Goal: Task Accomplishment & Management: Use online tool/utility

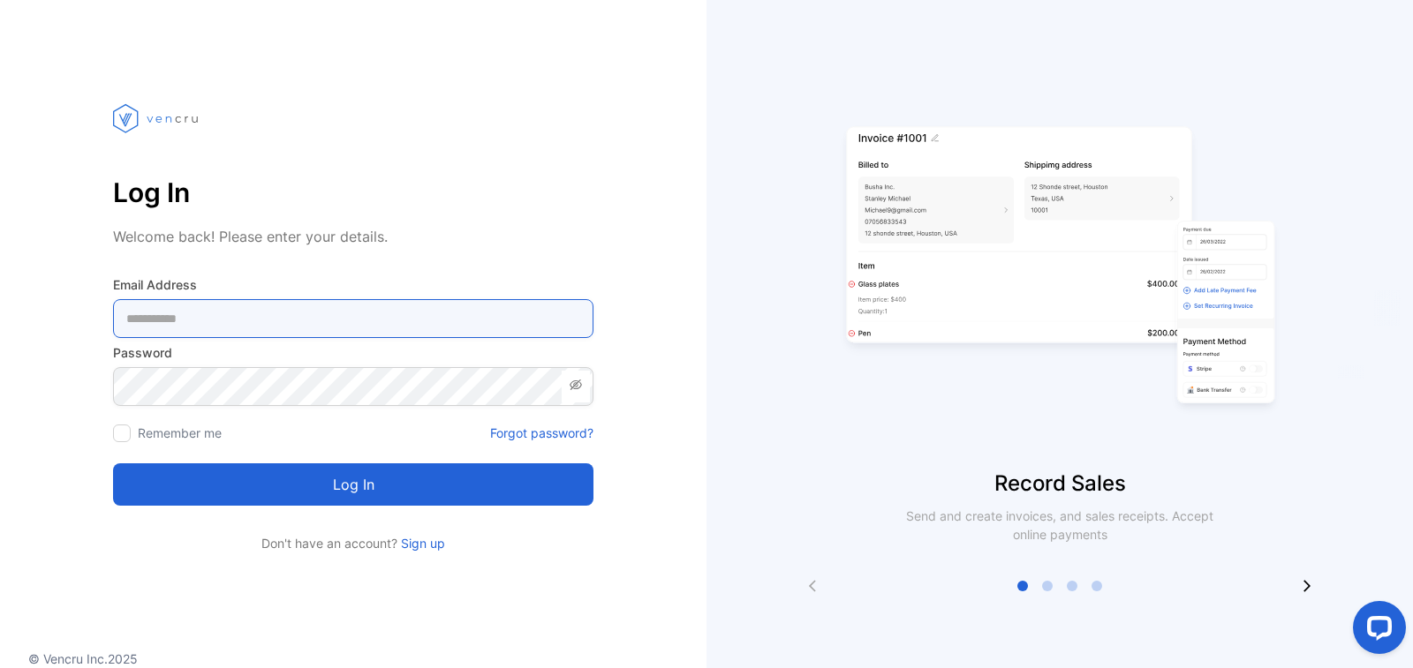
click at [452, 319] on Address-inputemail "email" at bounding box center [353, 318] width 480 height 39
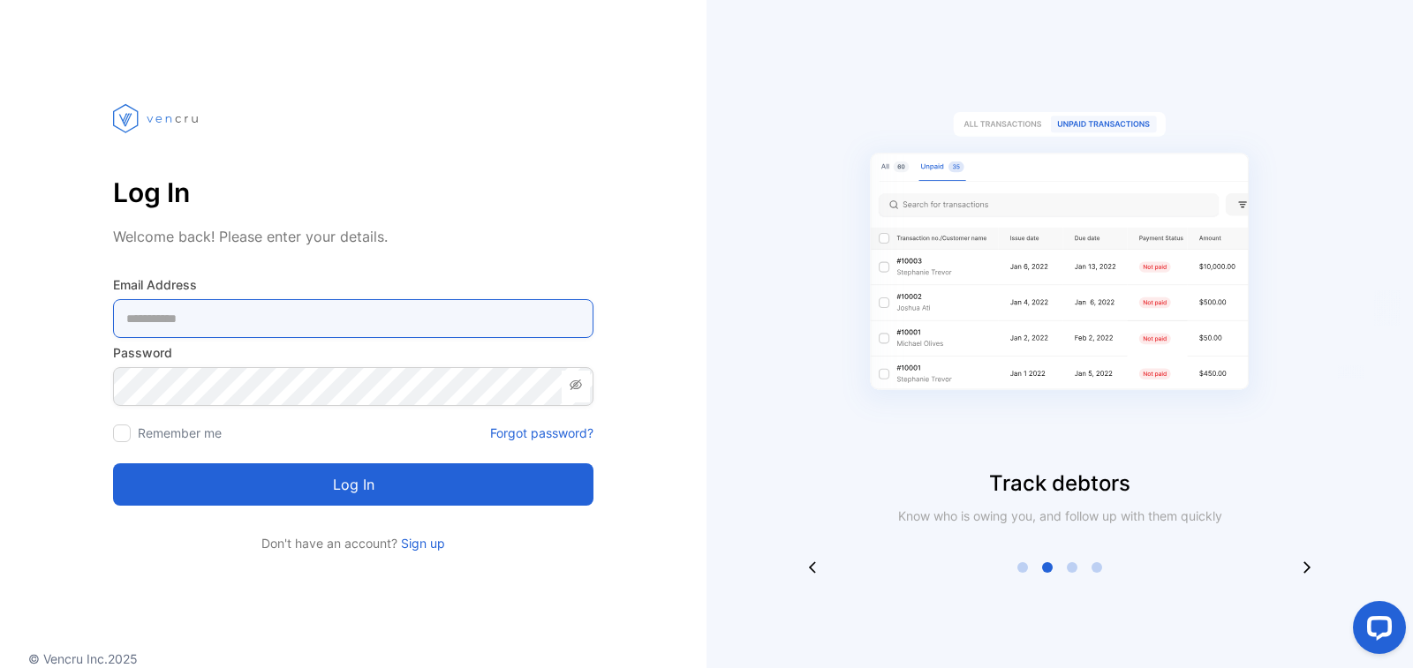
click at [452, 319] on Address-inputemail "email" at bounding box center [353, 318] width 480 height 39
paste Address-inputemail "**********"
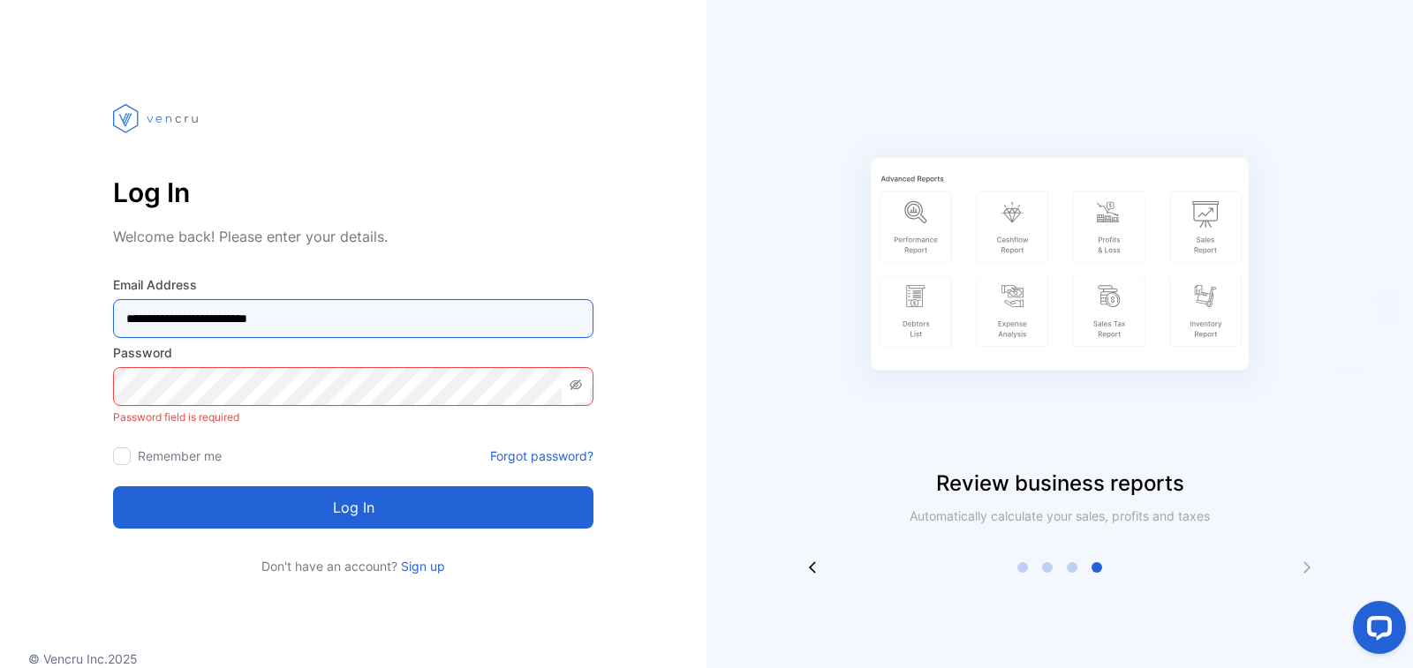
type Address-inputemail "**********"
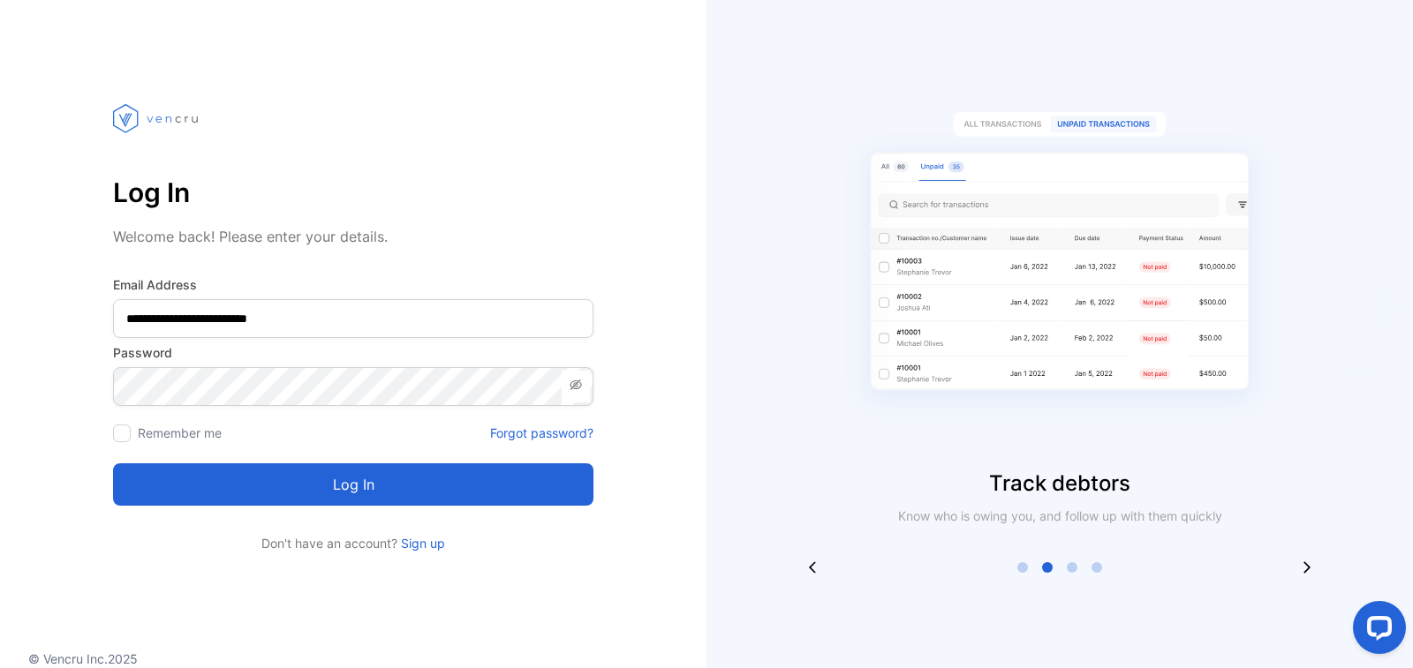
click at [337, 470] on button "Log in" at bounding box center [353, 484] width 480 height 42
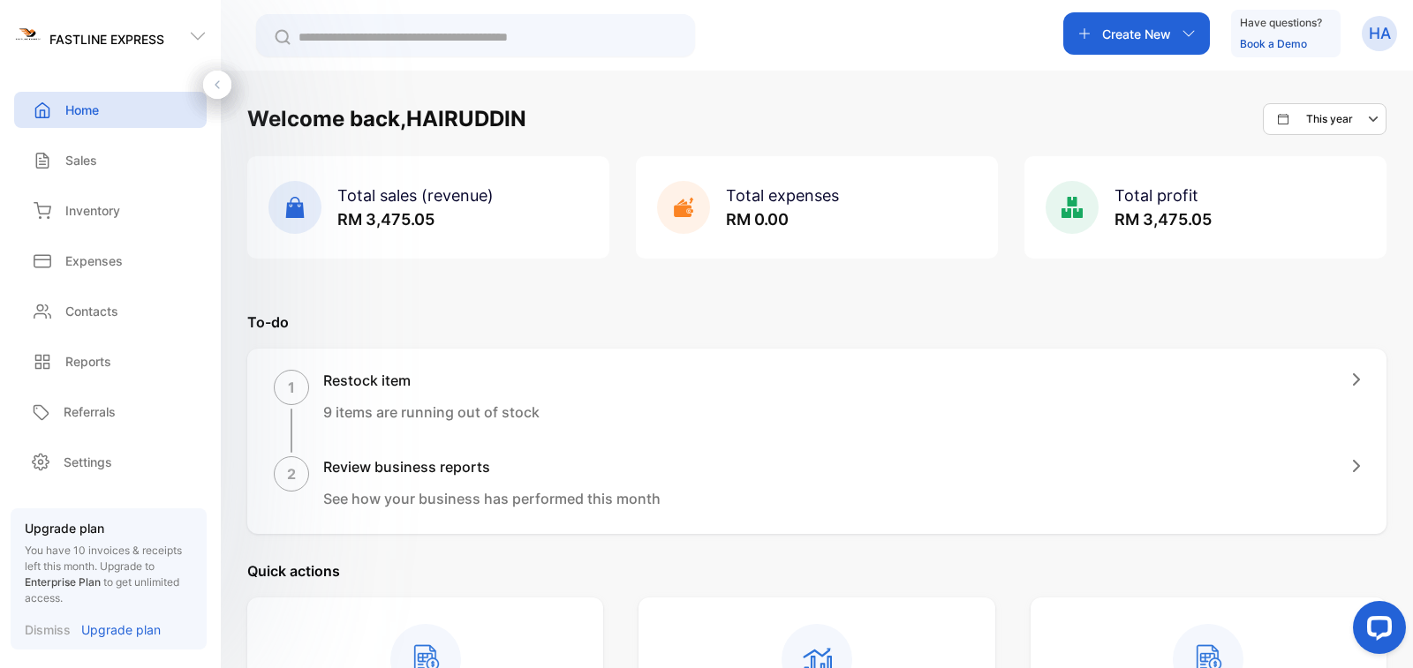
click at [1163, 30] on p "Create New" at bounding box center [1136, 34] width 69 height 19
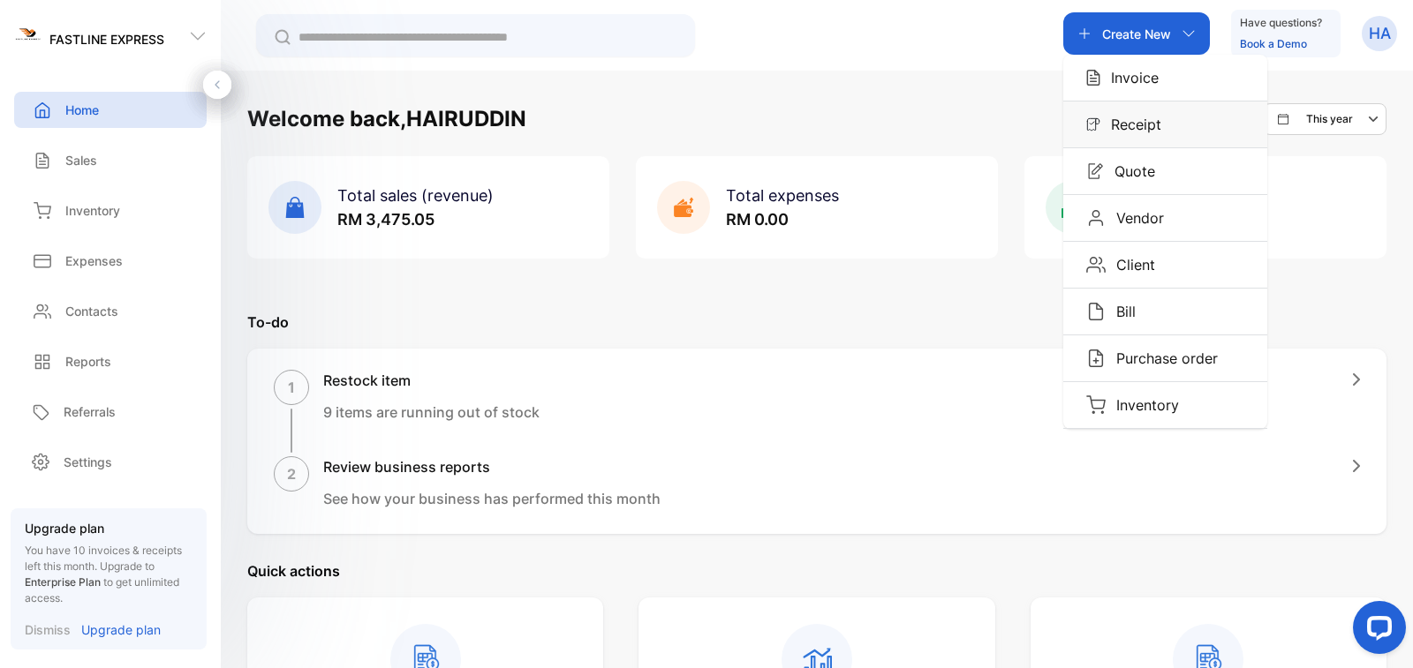
click at [1147, 124] on p "Receipt" at bounding box center [1130, 124] width 61 height 21
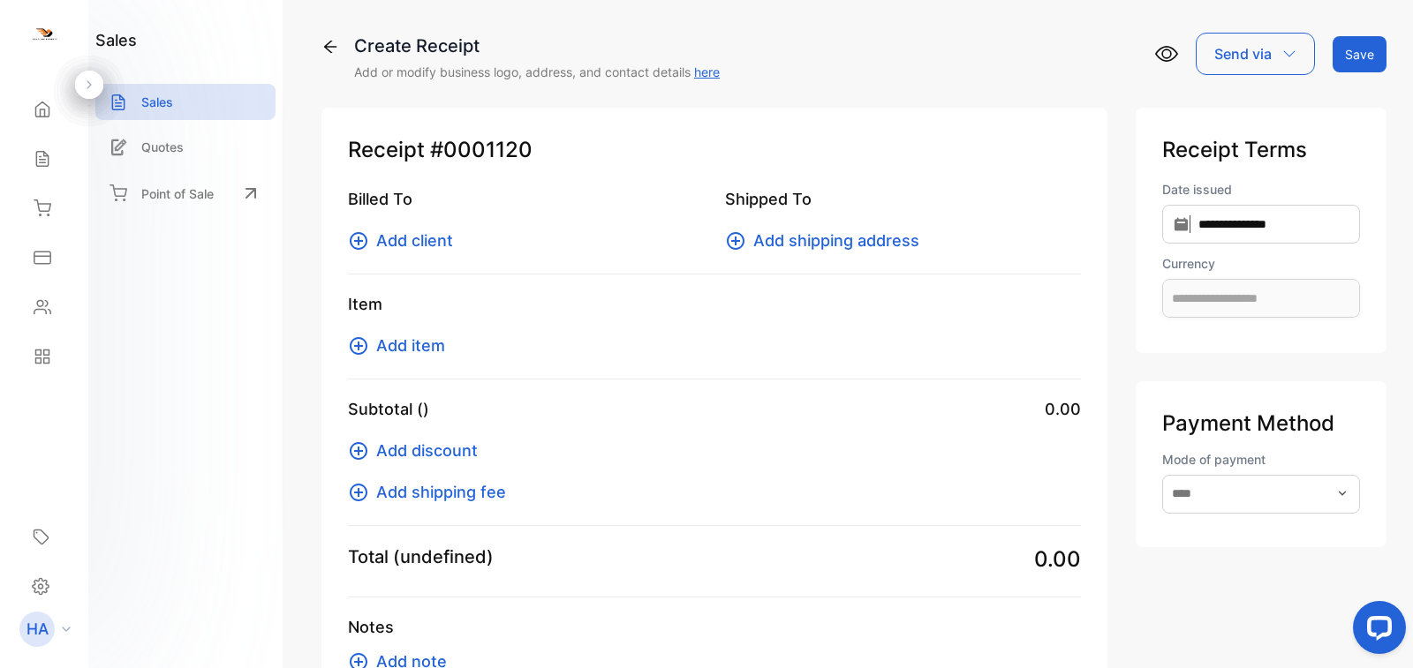
type input "**********"
click at [427, 230] on span "Add client" at bounding box center [414, 241] width 77 height 24
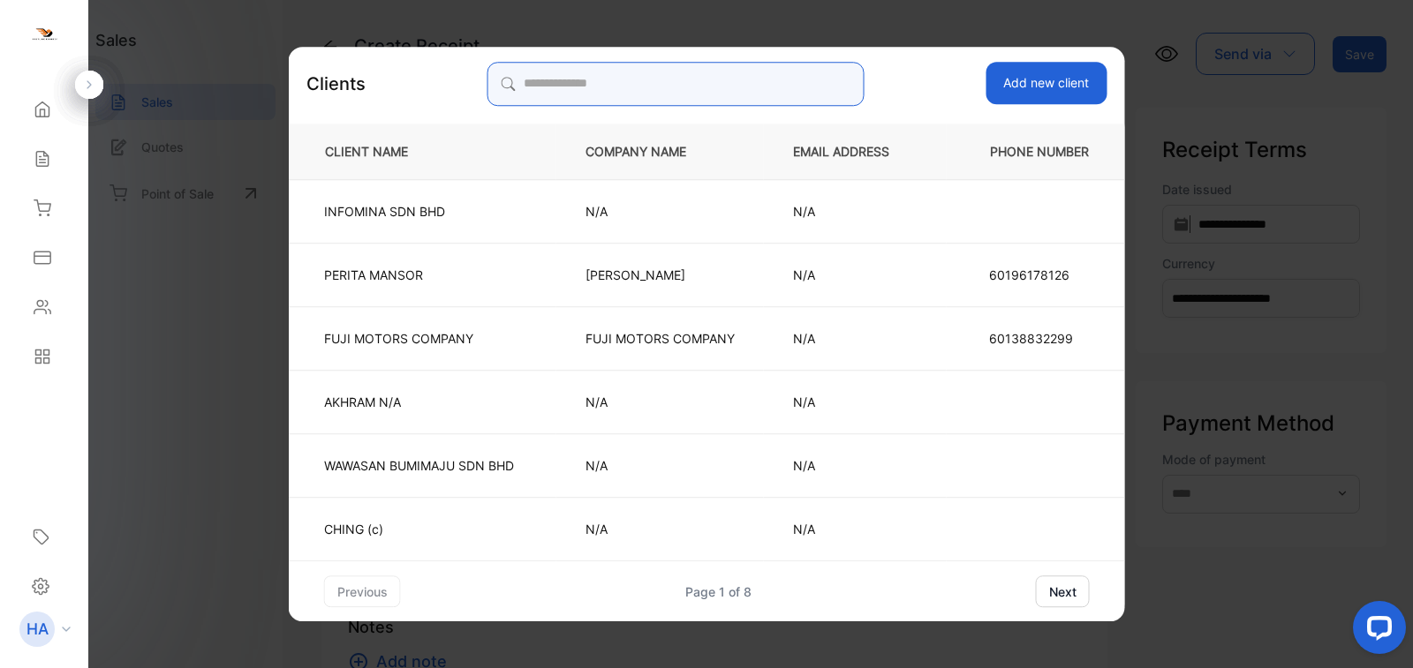
drag, startPoint x: 591, startPoint y: 104, endPoint x: 591, endPoint y: 87, distance: 16.8
click at [591, 104] on input "search" at bounding box center [675, 84] width 376 height 44
click at [591, 87] on input "search" at bounding box center [675, 84] width 376 height 44
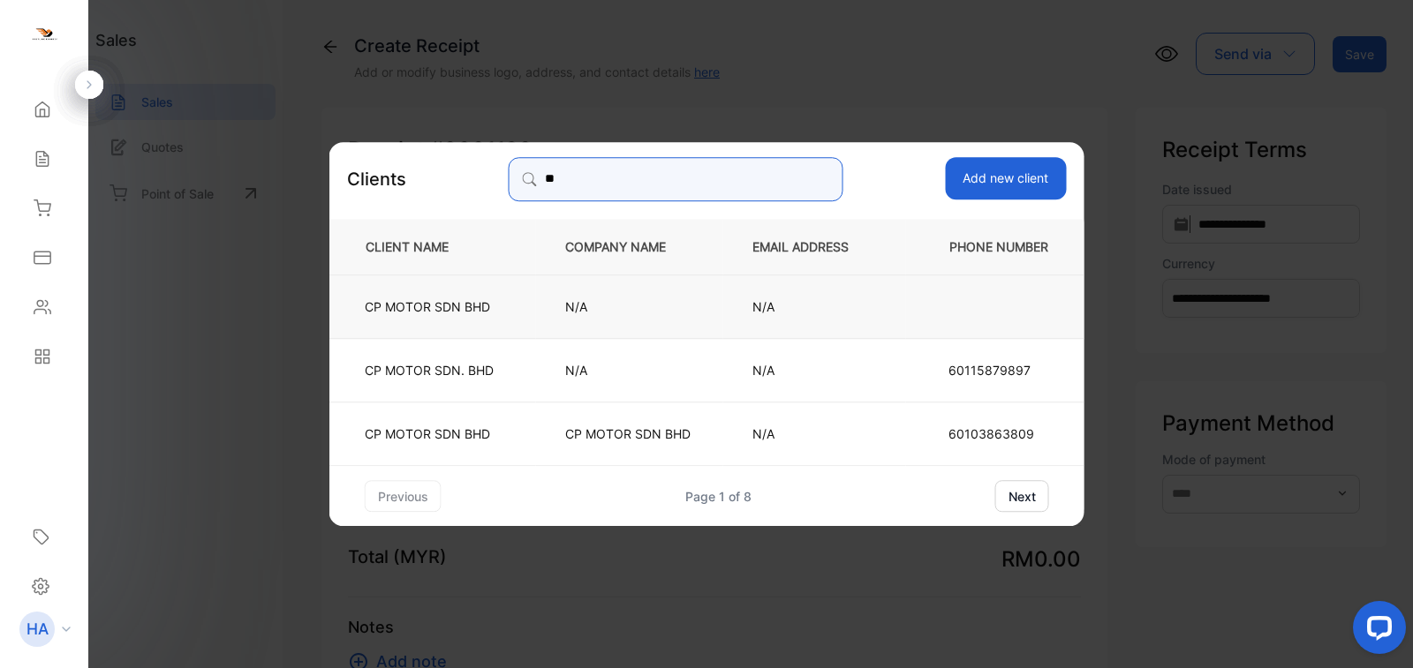
type input "**"
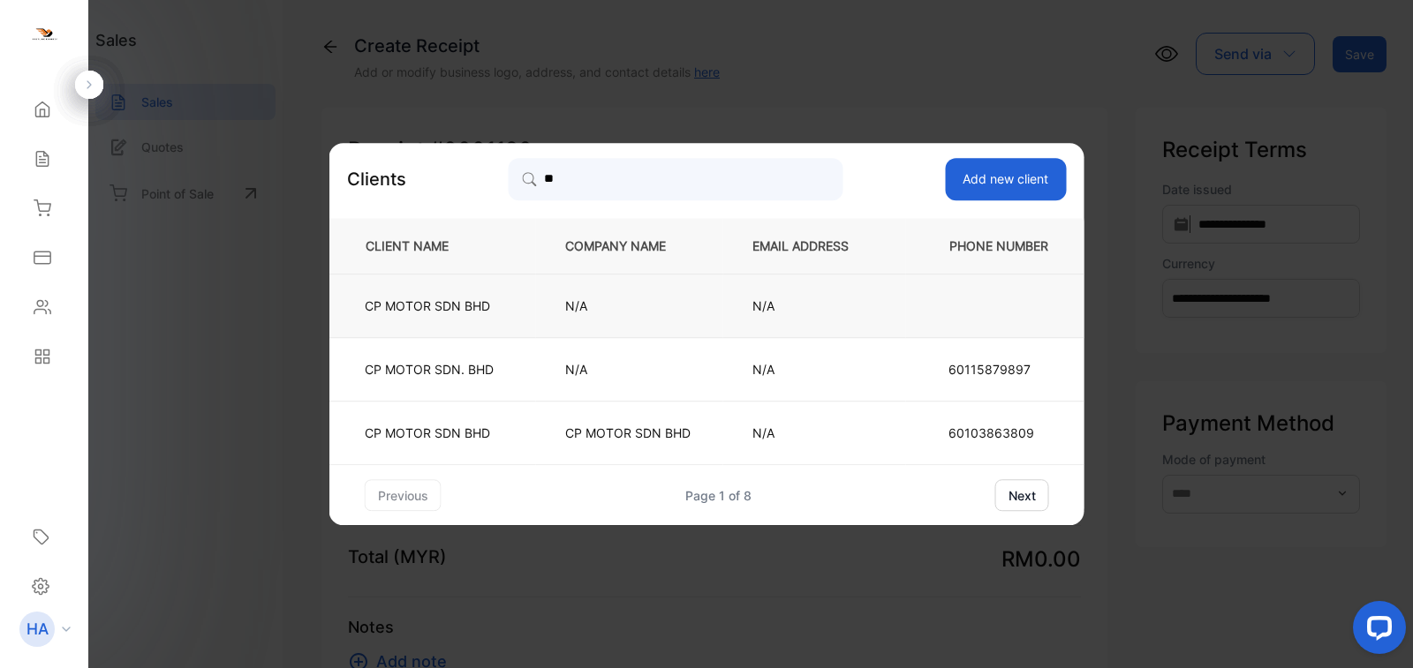
click at [559, 294] on td "N/A" at bounding box center [629, 307] width 187 height 64
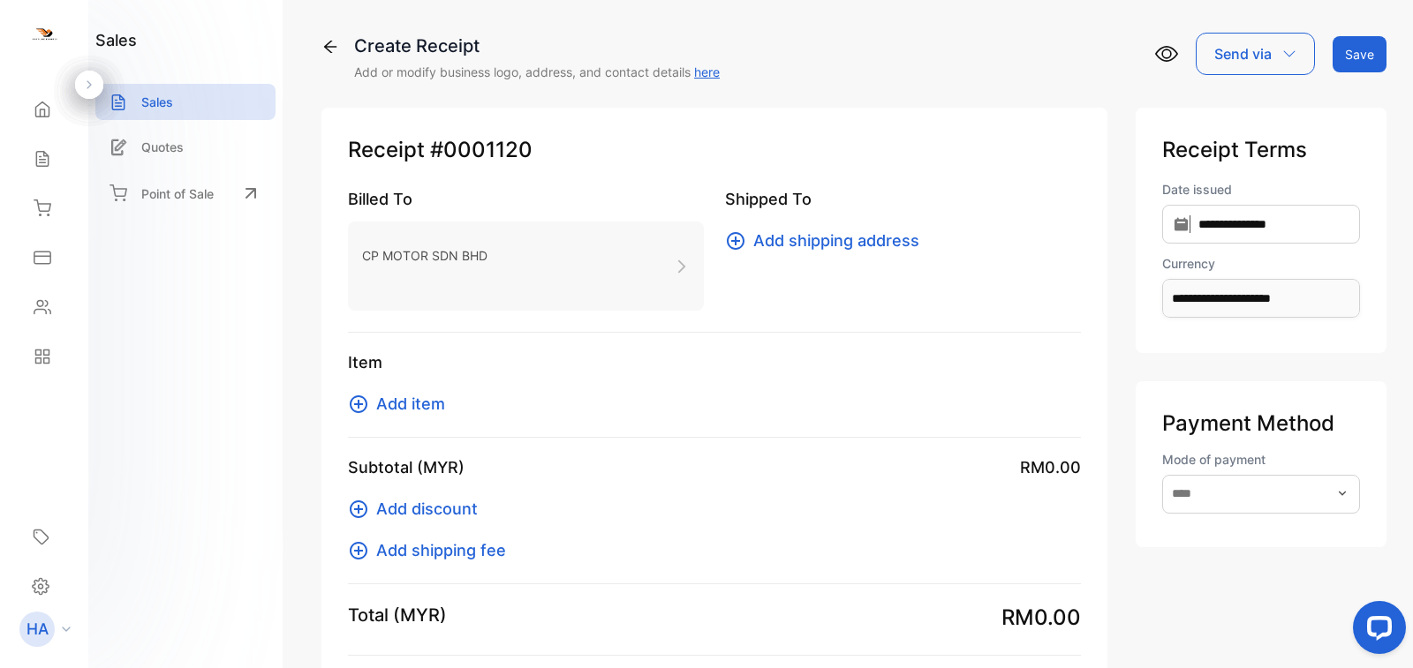
click at [398, 388] on div "Item Add item" at bounding box center [714, 393] width 733 height 87
click at [400, 408] on span "Add item" at bounding box center [410, 404] width 69 height 24
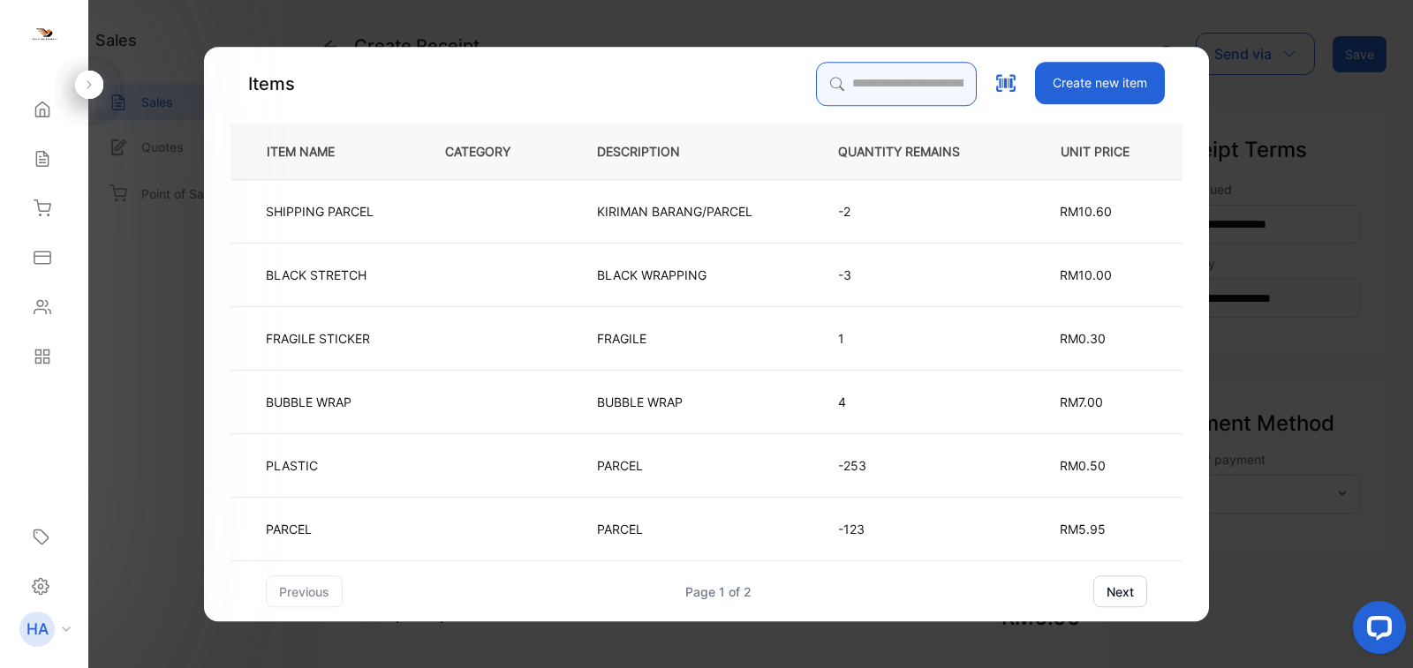
click at [932, 91] on input "search" at bounding box center [896, 84] width 161 height 44
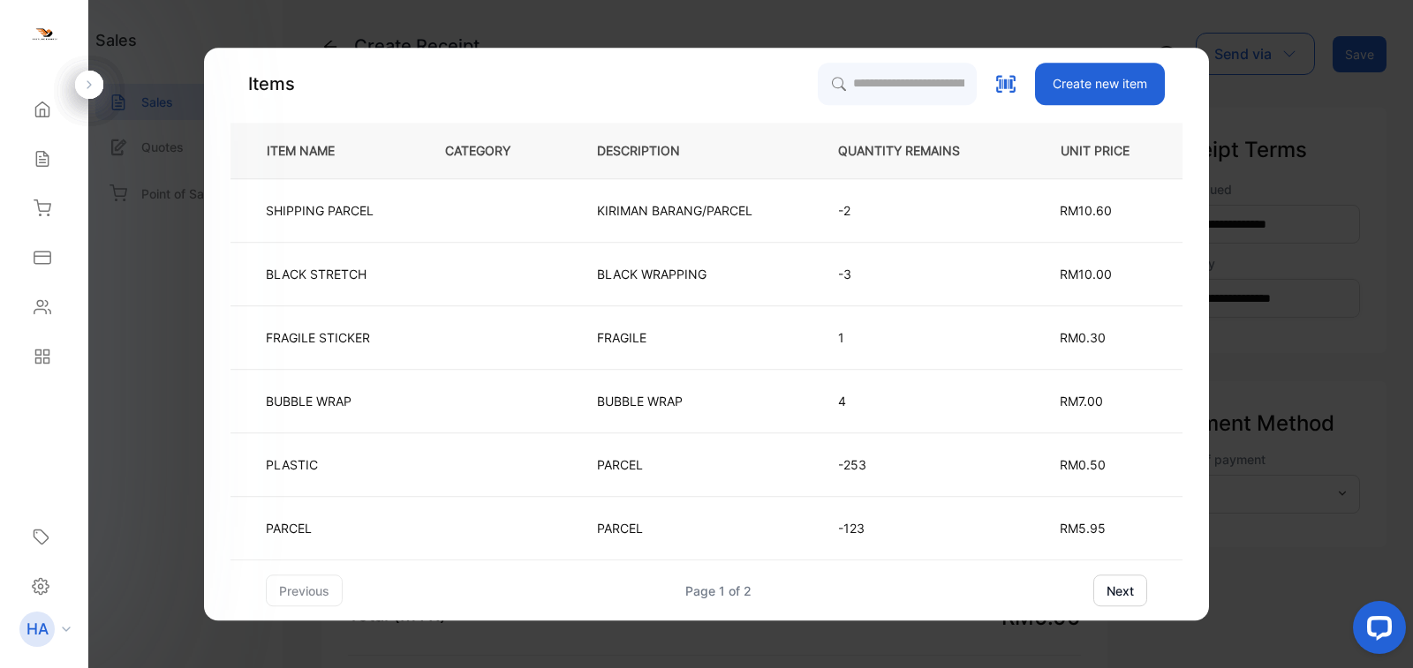
click at [1112, 579] on button "next" at bounding box center [1120, 591] width 54 height 32
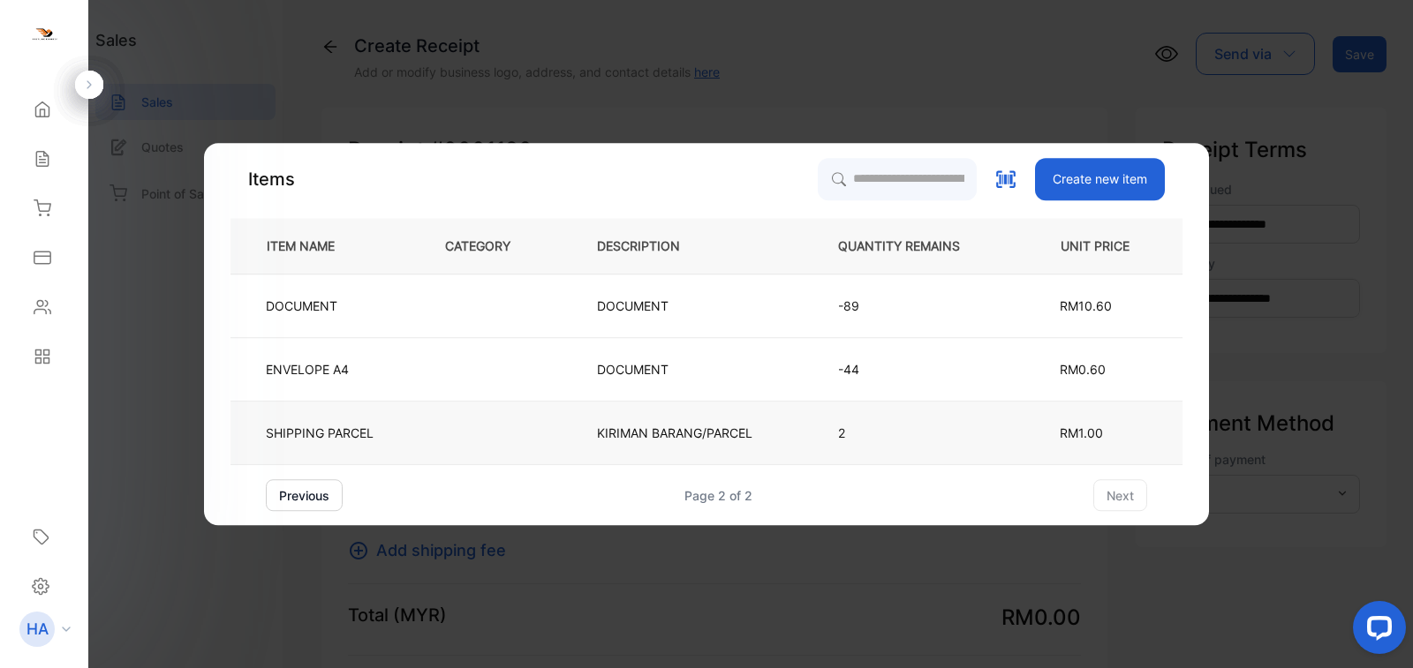
click at [423, 421] on td at bounding box center [492, 434] width 152 height 64
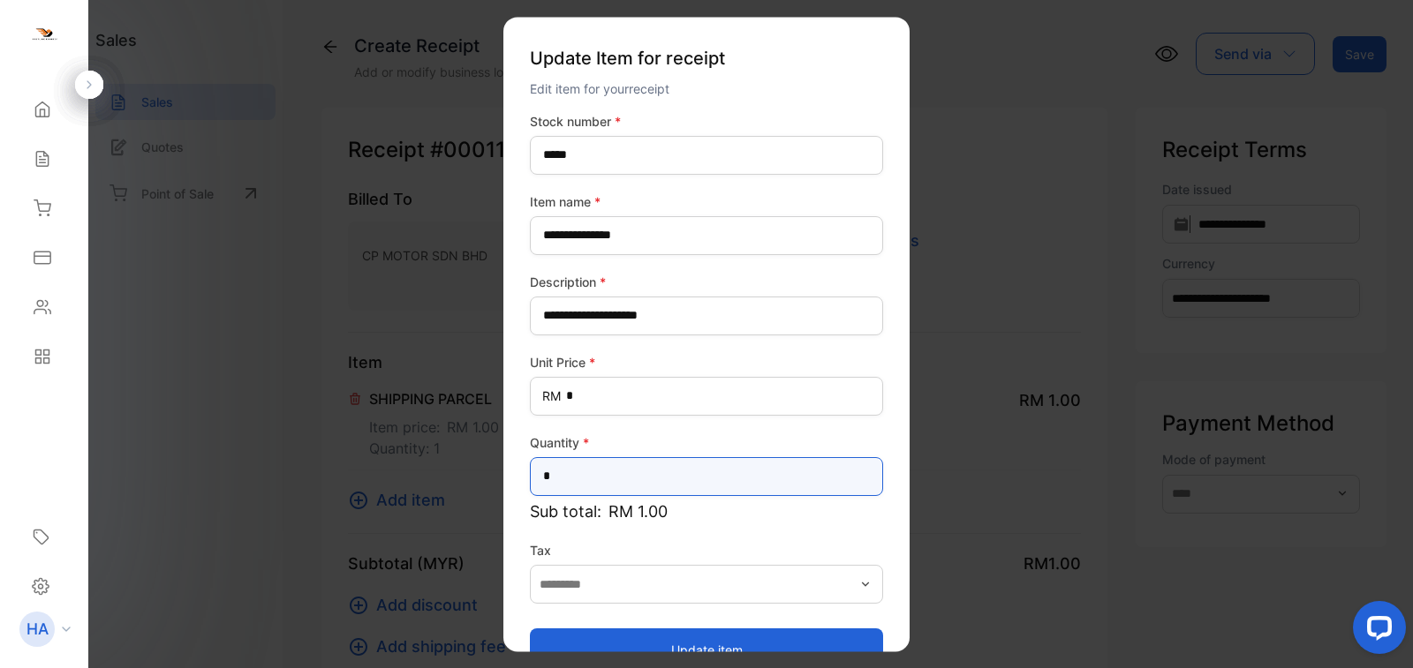
click at [644, 459] on input "*" at bounding box center [706, 476] width 353 height 39
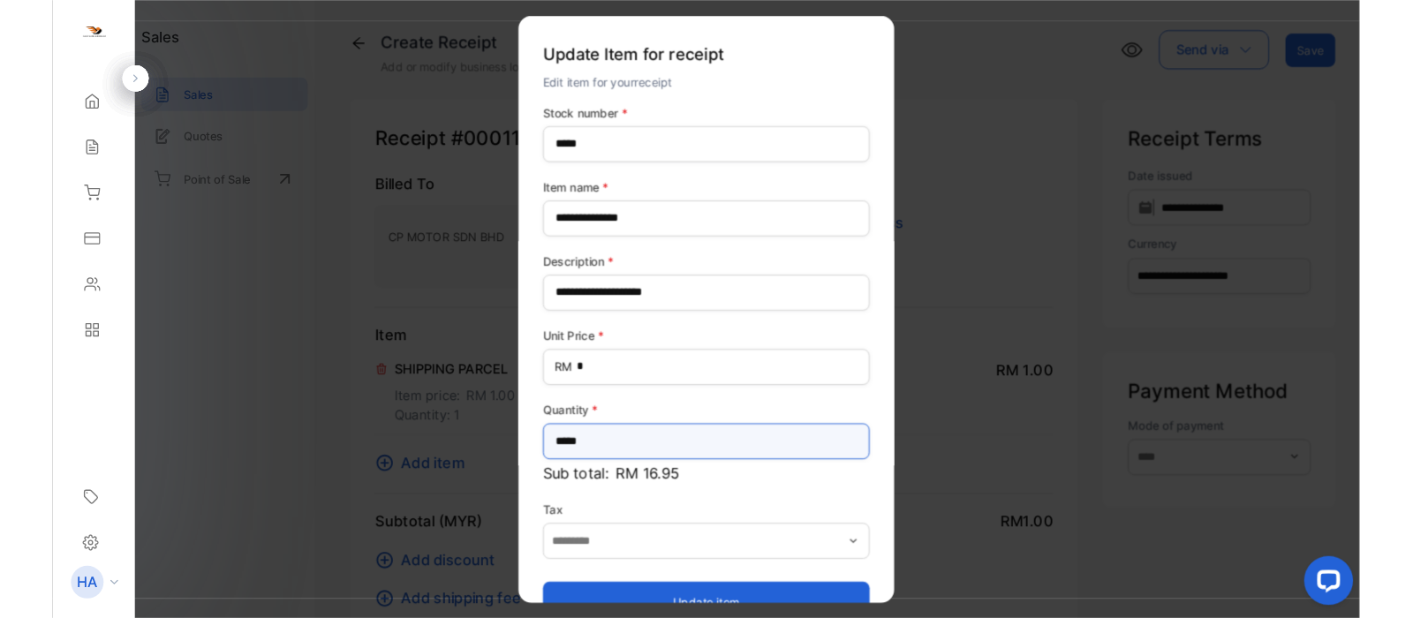
scroll to position [41, 0]
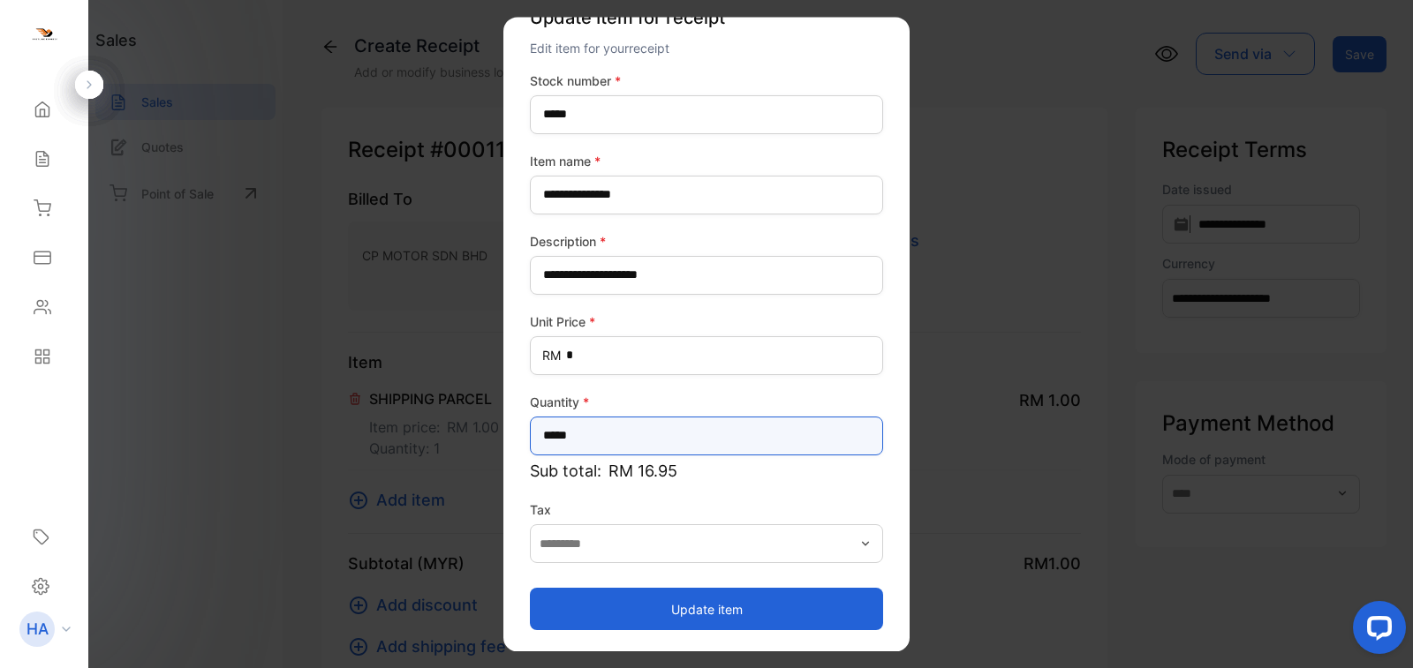
type input "*****"
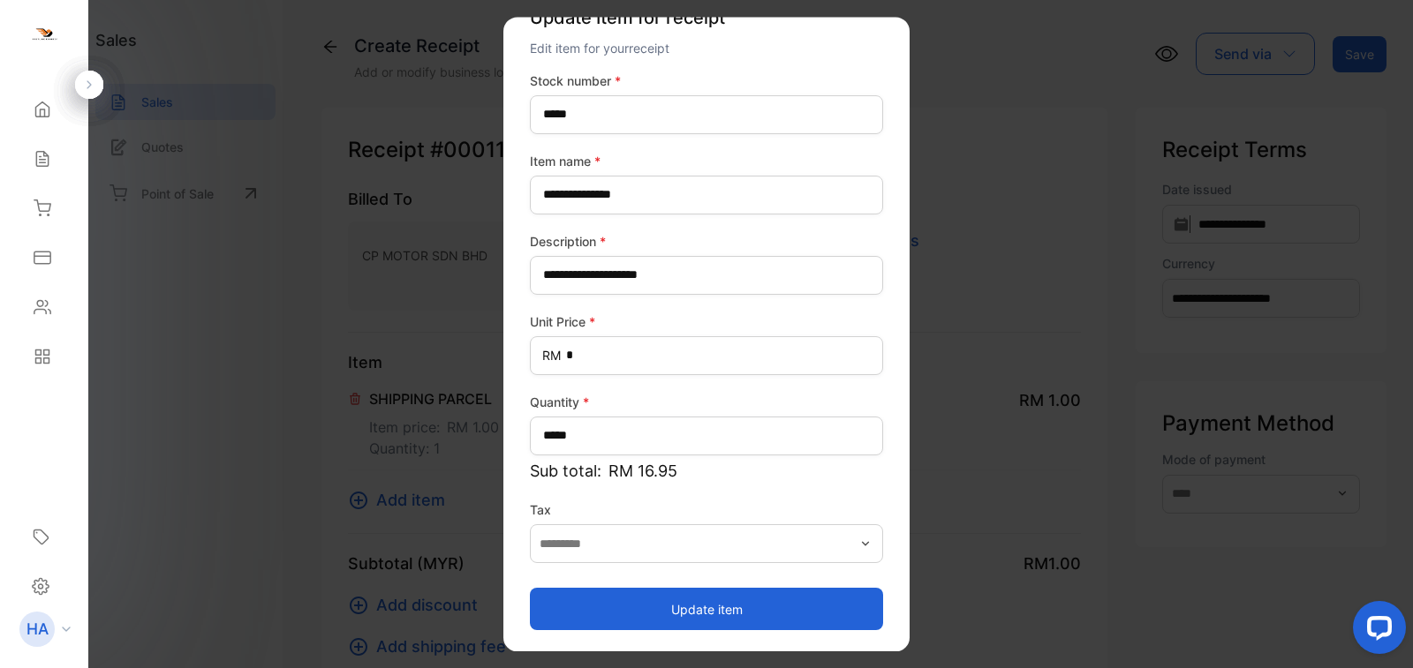
click at [656, 618] on button "Update item" at bounding box center [706, 609] width 353 height 42
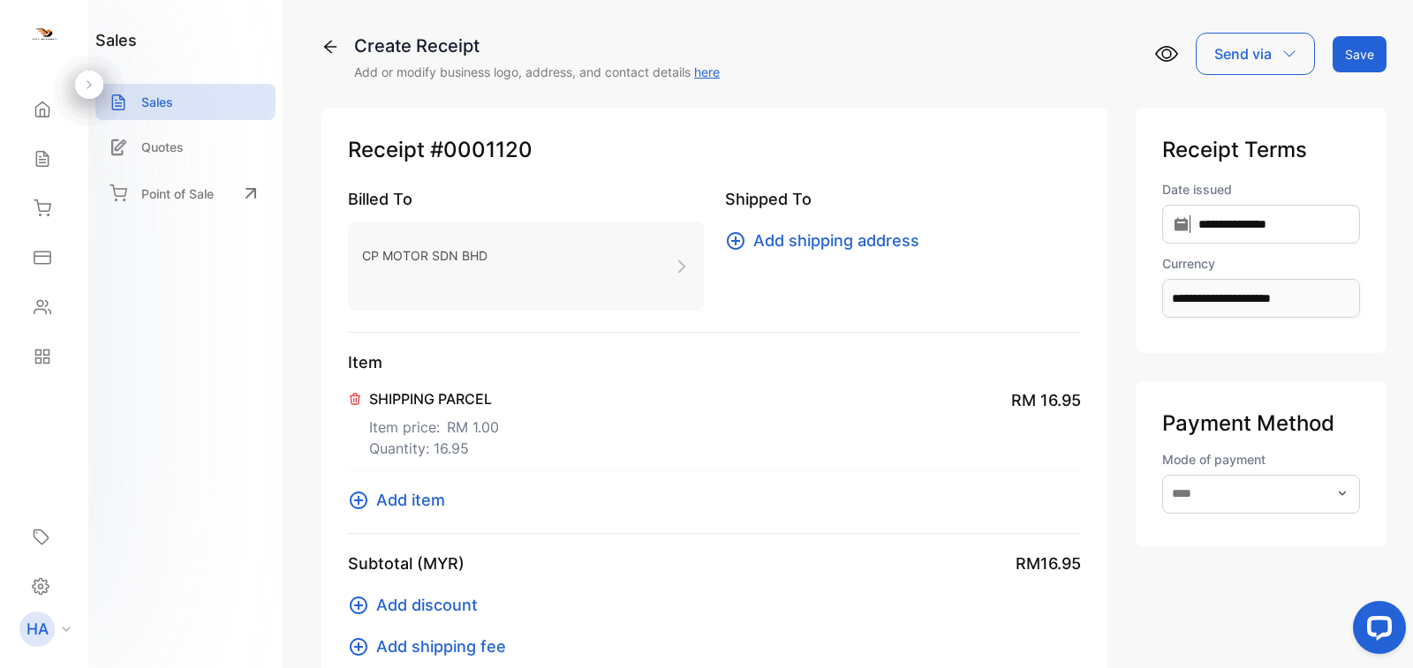
click at [1367, 59] on button "Save" at bounding box center [1359, 54] width 54 height 36
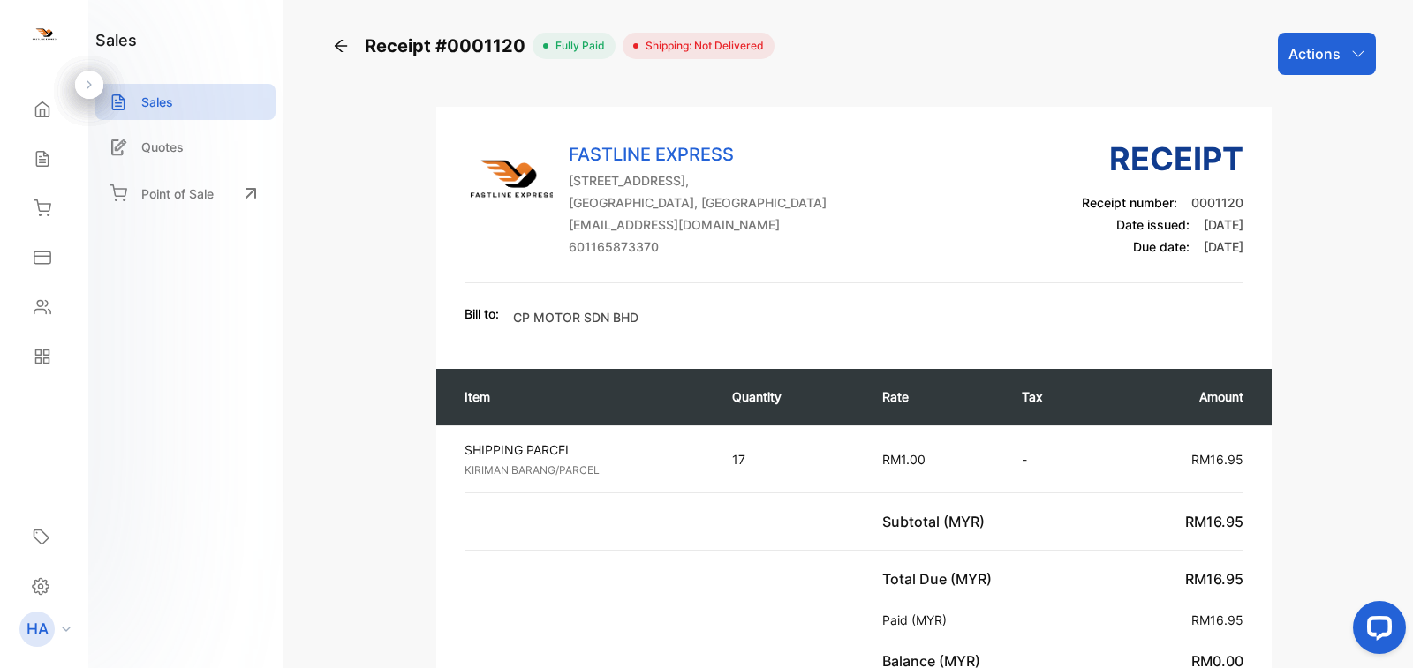
click at [1335, 52] on div "Actions" at bounding box center [1326, 54] width 98 height 42
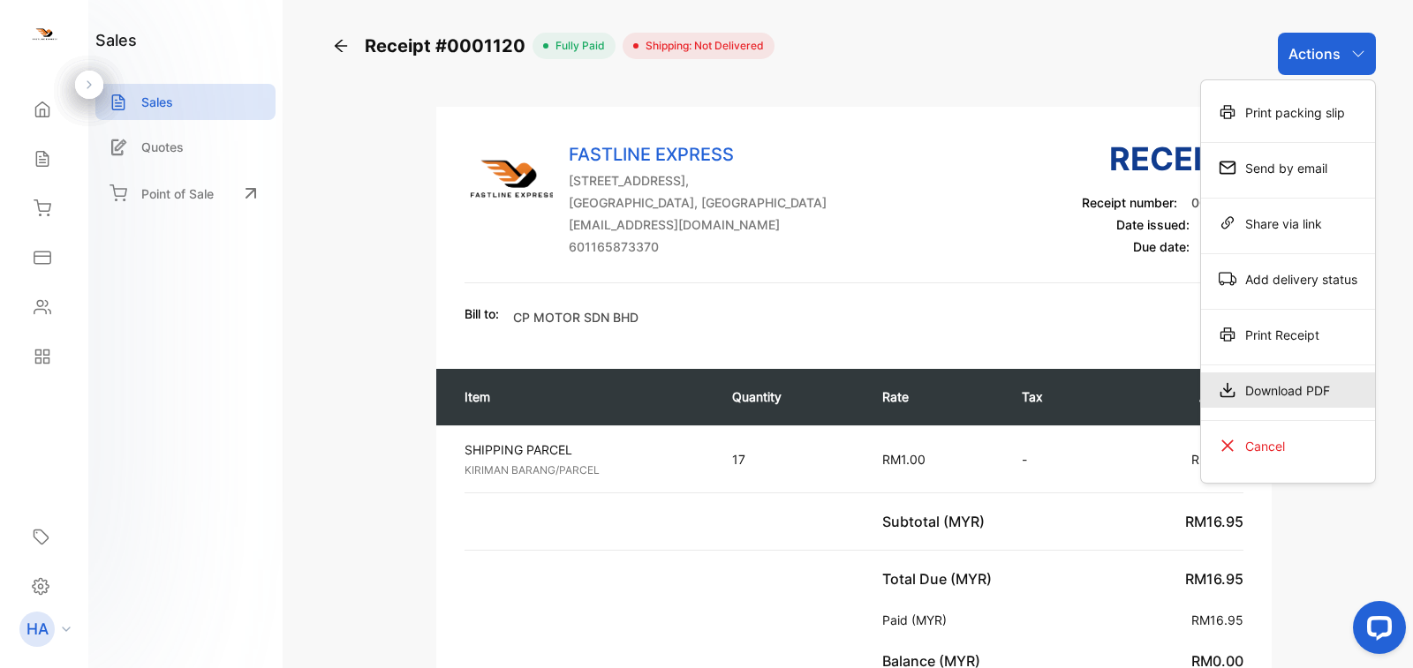
click at [1287, 387] on div "Download PDF" at bounding box center [1288, 390] width 174 height 35
